Goal: Find specific page/section: Find specific page/section

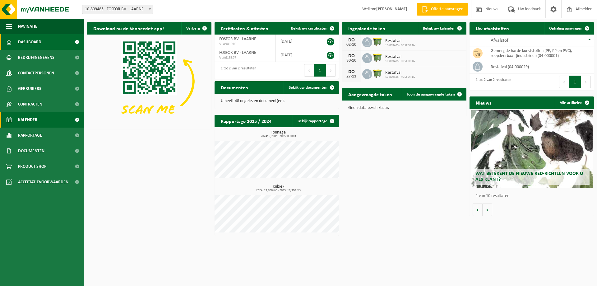
click at [20, 121] on span "Kalender" at bounding box center [27, 120] width 19 height 16
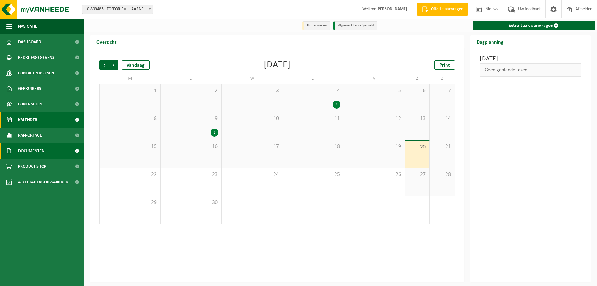
click at [26, 150] on span "Documenten" at bounding box center [31, 151] width 26 height 16
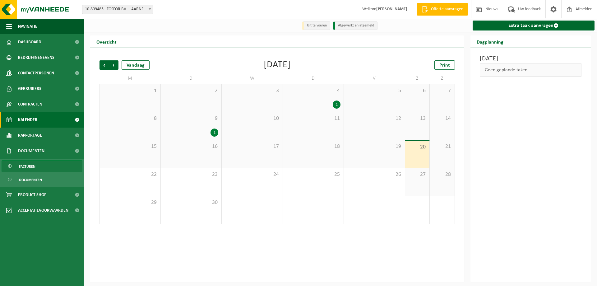
click at [26, 165] on span "Facturen" at bounding box center [27, 166] width 16 height 12
